Goal: Task Accomplishment & Management: Complete application form

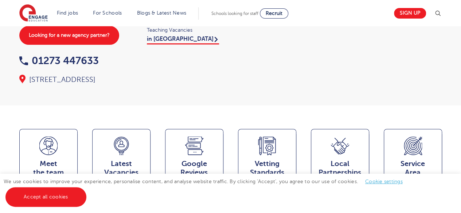
scroll to position [76, 0]
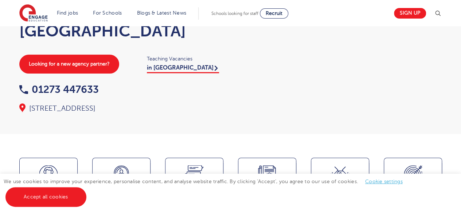
click at [50, 204] on link "Accept all cookies" at bounding box center [45, 197] width 81 height 20
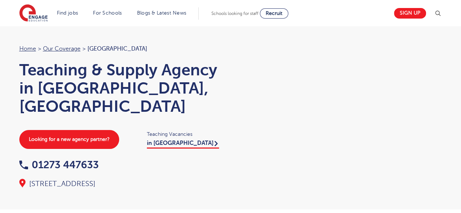
scroll to position [0, 0]
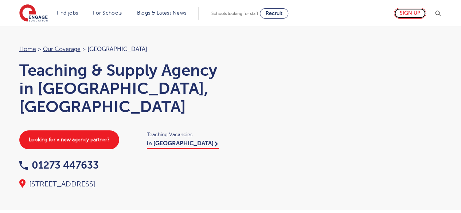
click at [411, 14] on link "Sign up" at bounding box center [410, 13] width 32 height 11
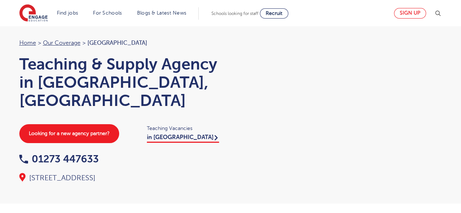
scroll to position [5, 0]
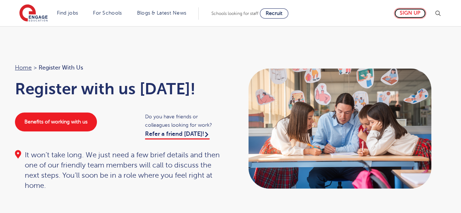
click at [411, 10] on link "Sign up" at bounding box center [410, 13] width 32 height 11
